Goal: Task Accomplishment & Management: Use online tool/utility

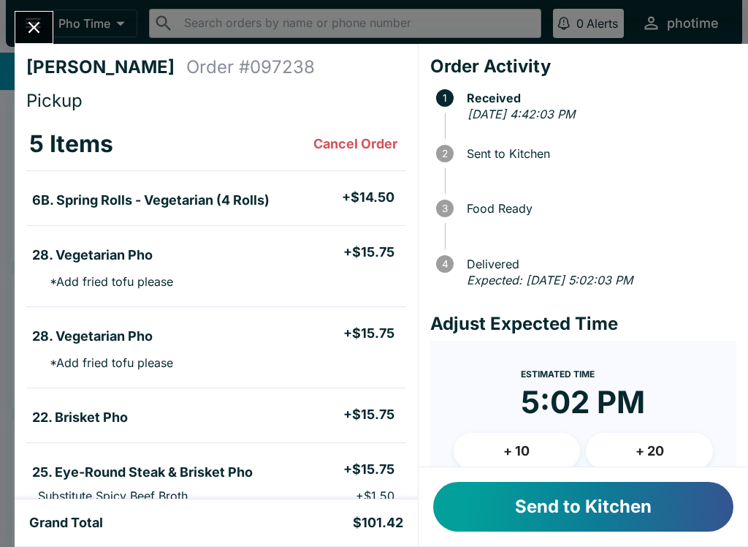
click at [570, 500] on button "Send to Kitchen" at bounding box center [583, 507] width 300 height 50
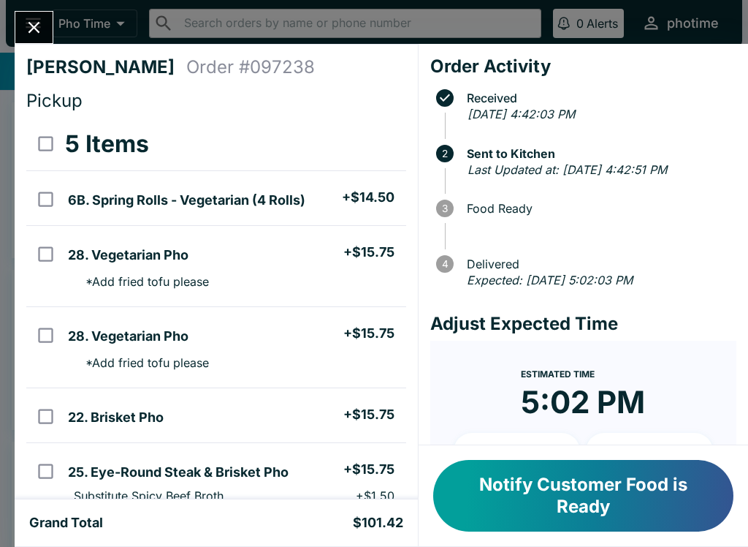
click at [47, 17] on button "Close" at bounding box center [33, 27] width 37 height 31
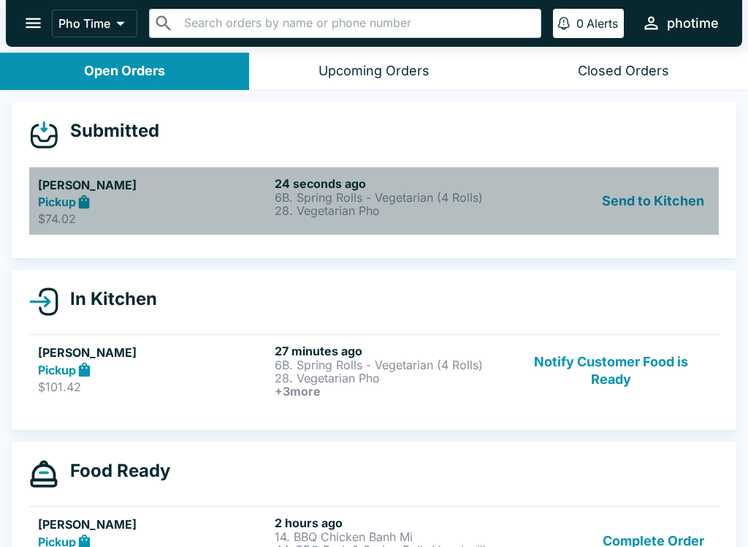
click at [428, 205] on p "28. Vegetarian Pho" at bounding box center [390, 210] width 231 height 13
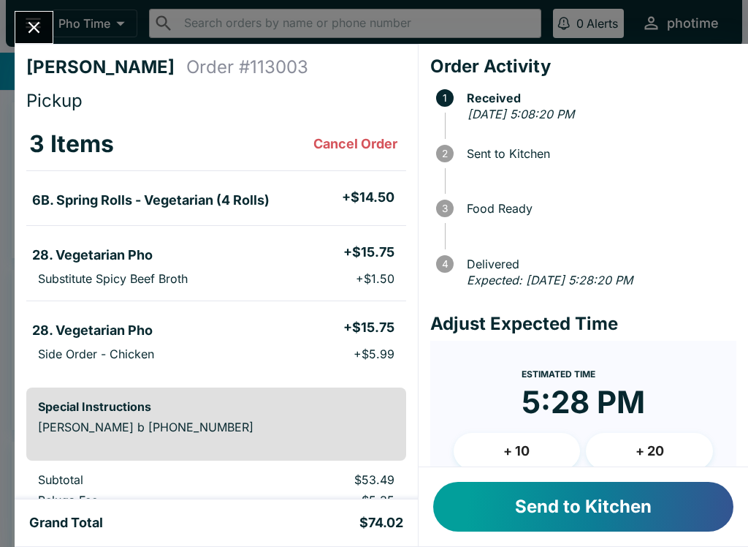
click at [531, 517] on button "Send to Kitchen" at bounding box center [583, 507] width 300 height 50
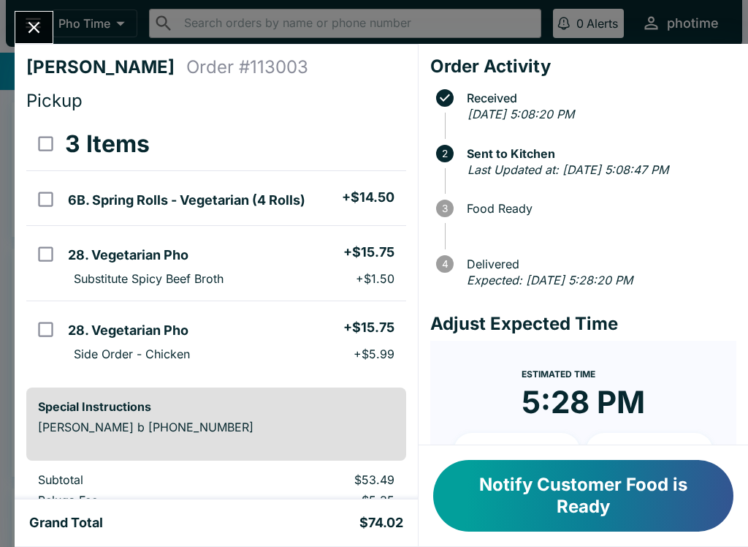
click at [33, 15] on button "Close" at bounding box center [33, 27] width 37 height 31
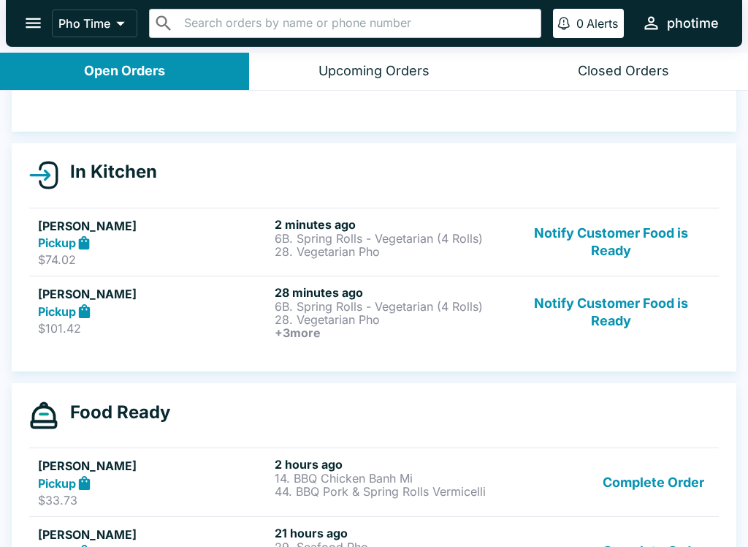
scroll to position [106, 0]
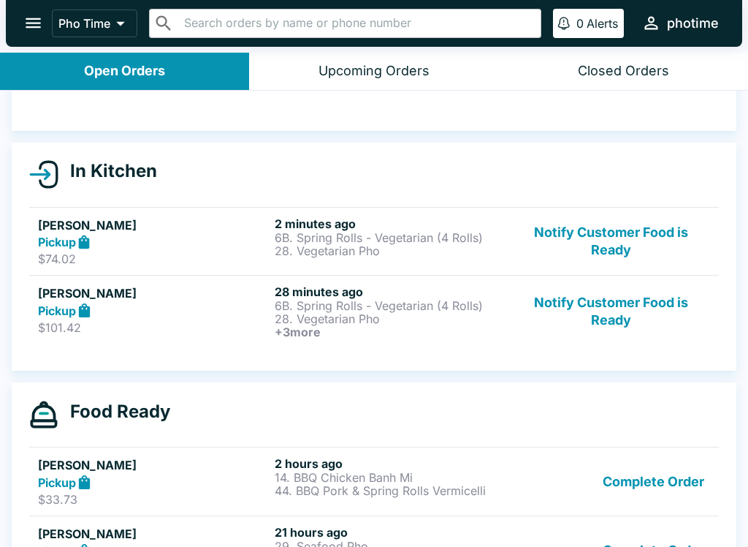
click at [251, 239] on div "Pickup" at bounding box center [153, 242] width 231 height 17
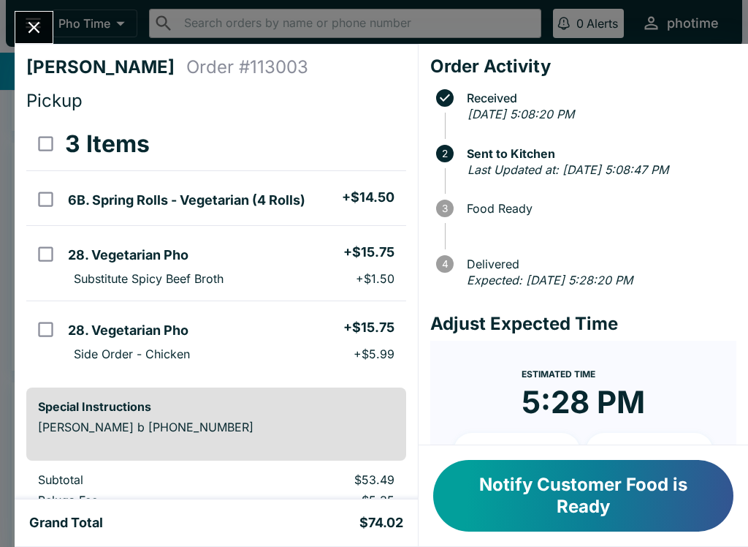
click at [52, 29] on button "Close" at bounding box center [33, 27] width 37 height 31
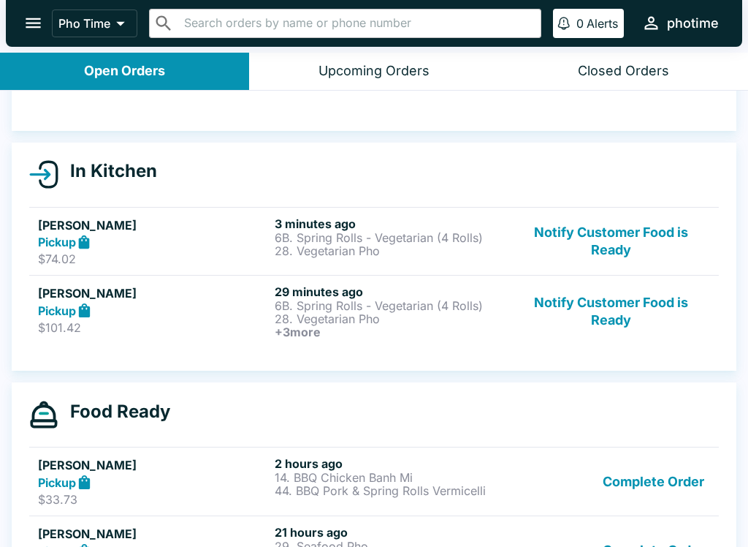
click at [461, 243] on p "6B. Spring Rolls - Vegetarian (4 Rolls)" at bounding box center [390, 237] width 231 height 13
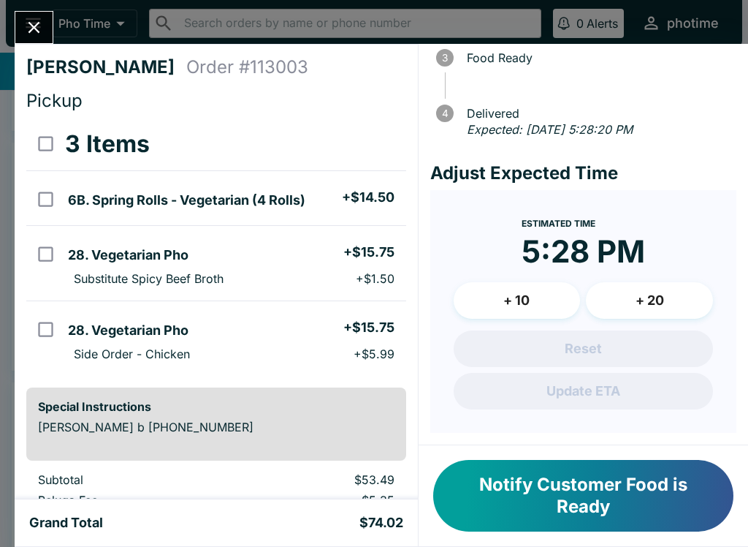
click at [49, 29] on button "Close" at bounding box center [33, 27] width 37 height 31
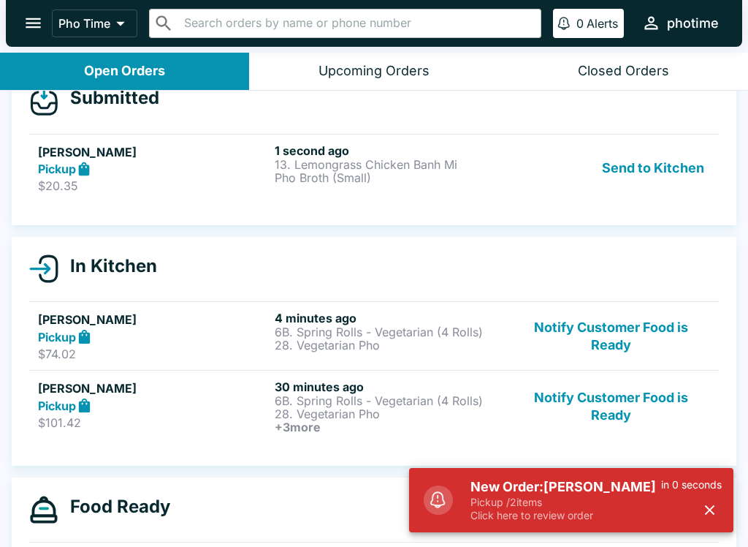
scroll to position [30, 0]
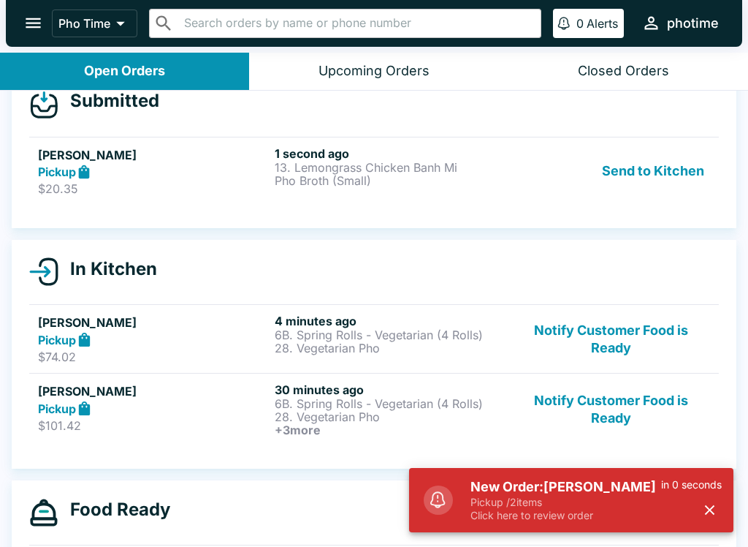
click at [539, 173] on div "Send to Kitchen" at bounding box center [611, 171] width 198 height 50
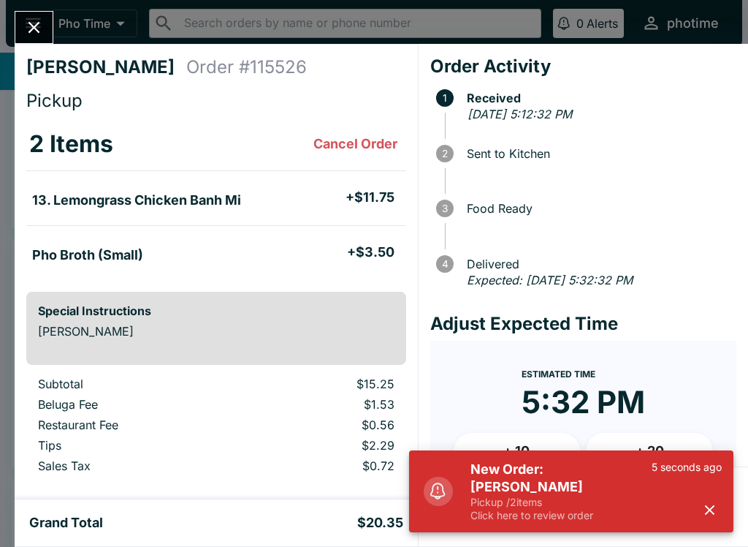
click at [719, 506] on button "button" at bounding box center [710, 510] width 24 height 24
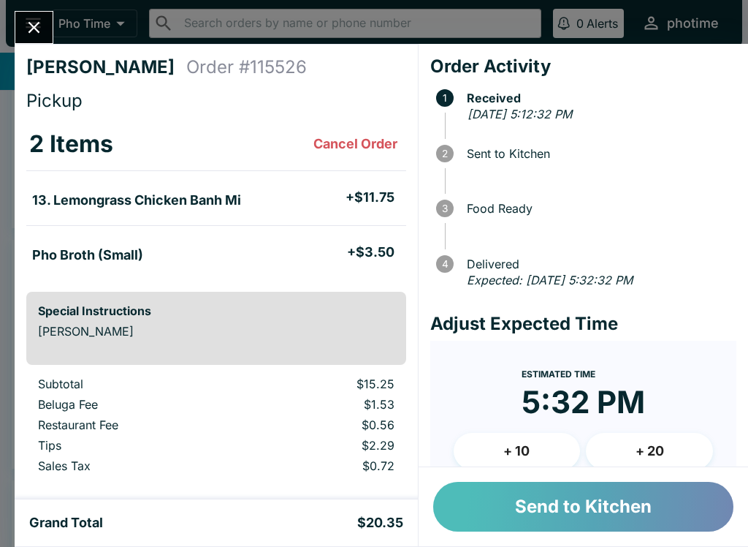
click at [653, 497] on button "Send to Kitchen" at bounding box center [583, 507] width 300 height 50
